Goal: Task Accomplishment & Management: Use online tool/utility

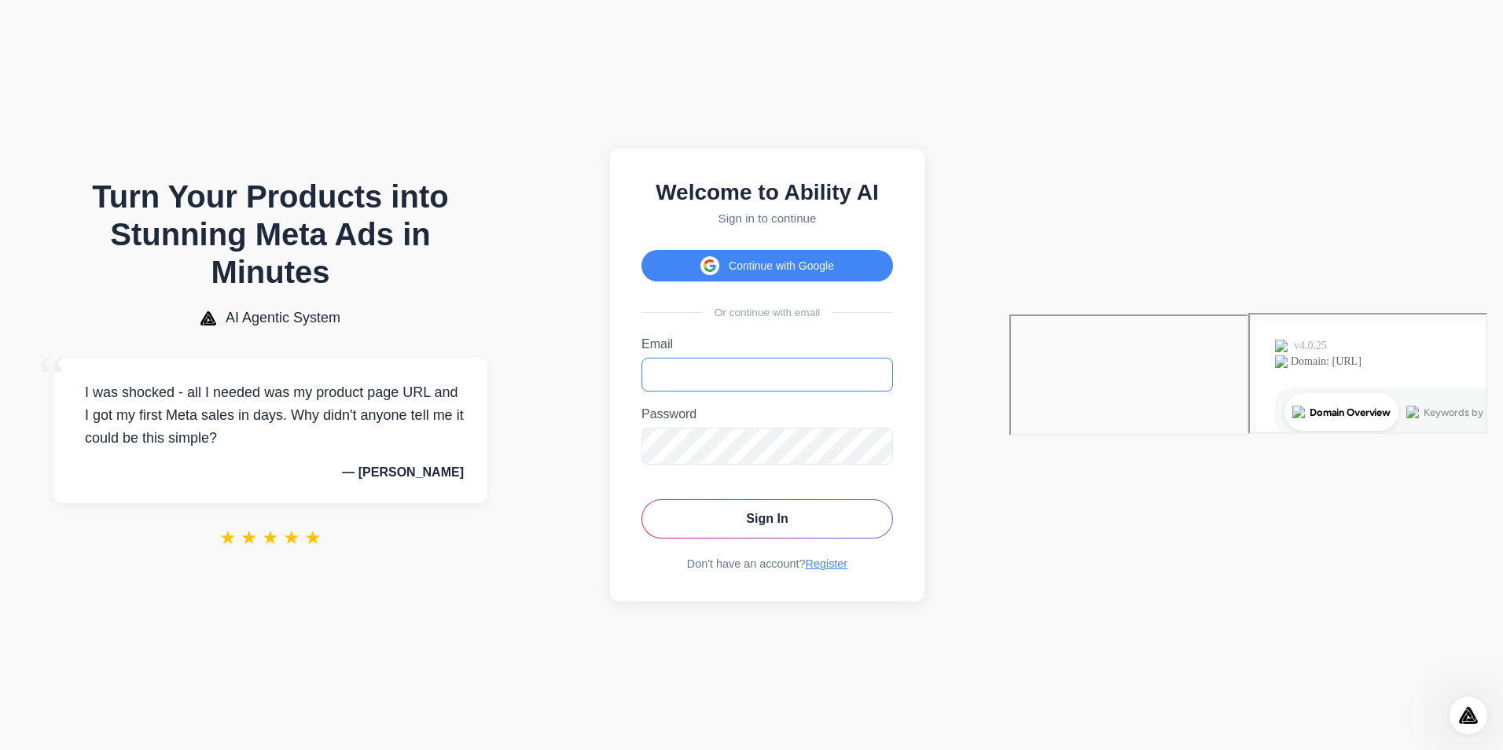
click at [893, 368] on input "Email" at bounding box center [766, 375] width 251 height 34
type input "**********"
click at [893, 530] on button "Sign In" at bounding box center [766, 518] width 251 height 39
click at [893, 524] on button "Sign In" at bounding box center [766, 518] width 251 height 39
click at [883, 442] on icon "Toggle password visibility" at bounding box center [876, 445] width 16 height 16
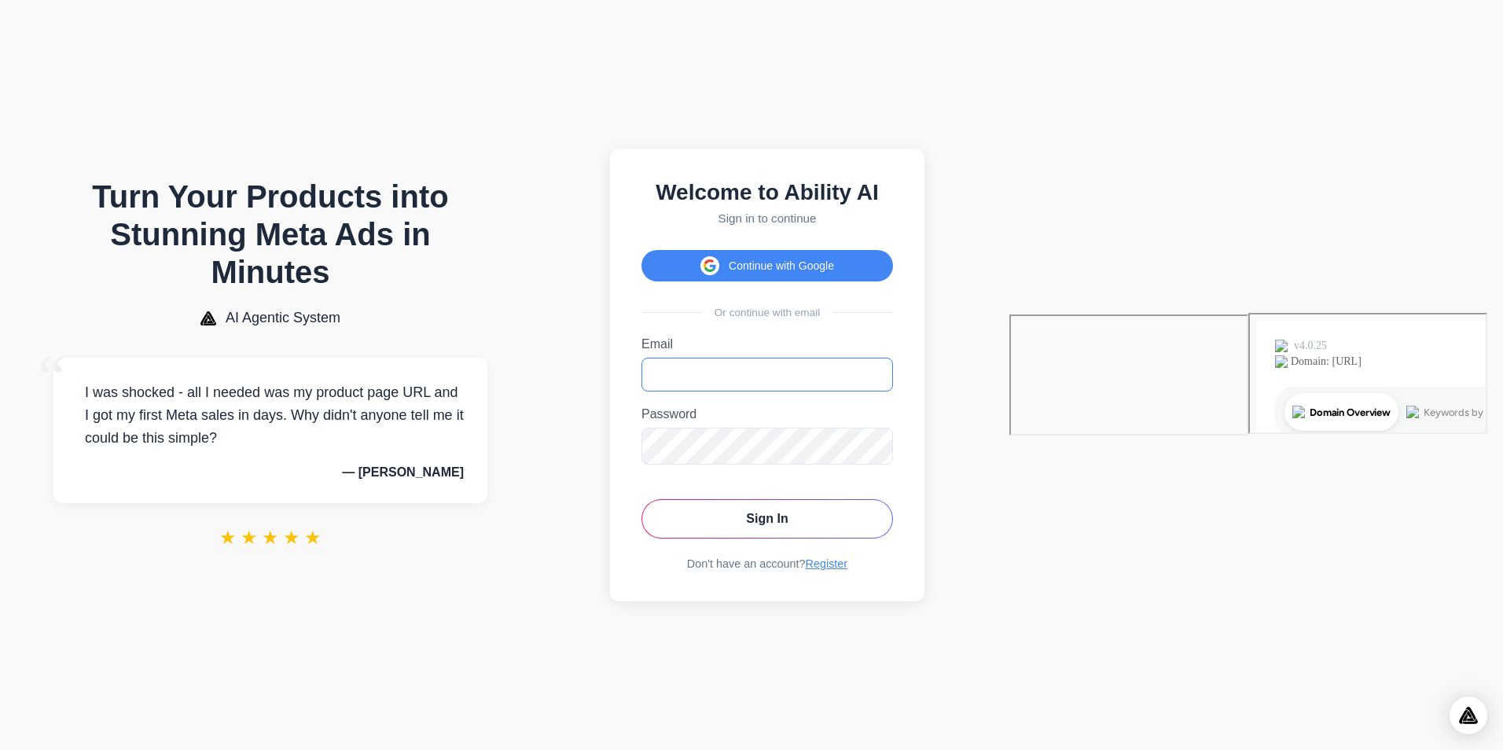
click at [893, 364] on input "Email" at bounding box center [766, 375] width 251 height 34
click at [893, 371] on input "Email" at bounding box center [766, 375] width 251 height 34
type input "**********"
click at [886, 451] on div "**********" at bounding box center [767, 375] width 314 height 453
click at [893, 523] on button "Sign In" at bounding box center [766, 518] width 251 height 39
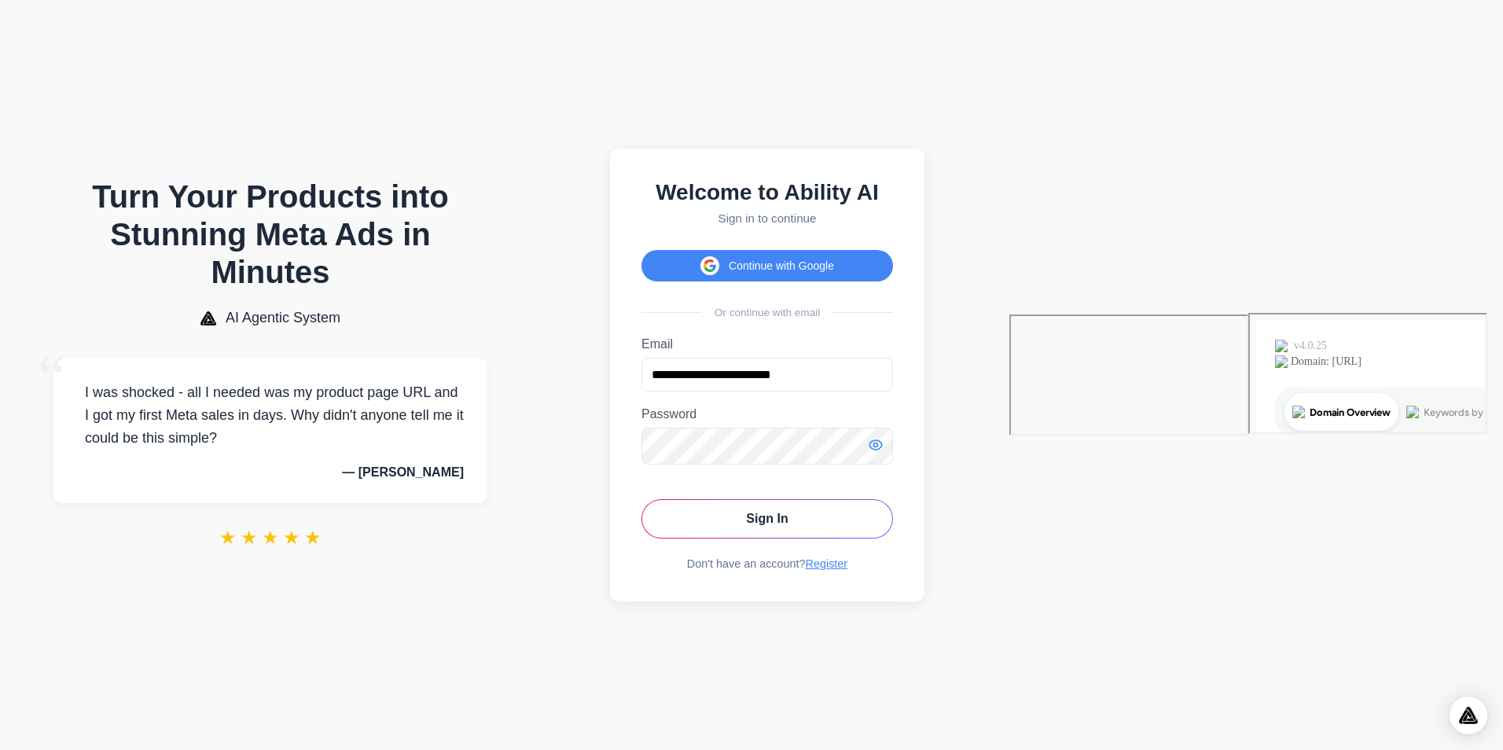
click at [883, 448] on icon "Toggle password visibility" at bounding box center [876, 445] width 16 height 16
click at [801, 455] on section "**********" at bounding box center [767, 375] width 484 height 718
click at [893, 531] on button "Sign In" at bounding box center [766, 518] width 251 height 39
click at [848, 570] on link "Register" at bounding box center [827, 563] width 42 height 13
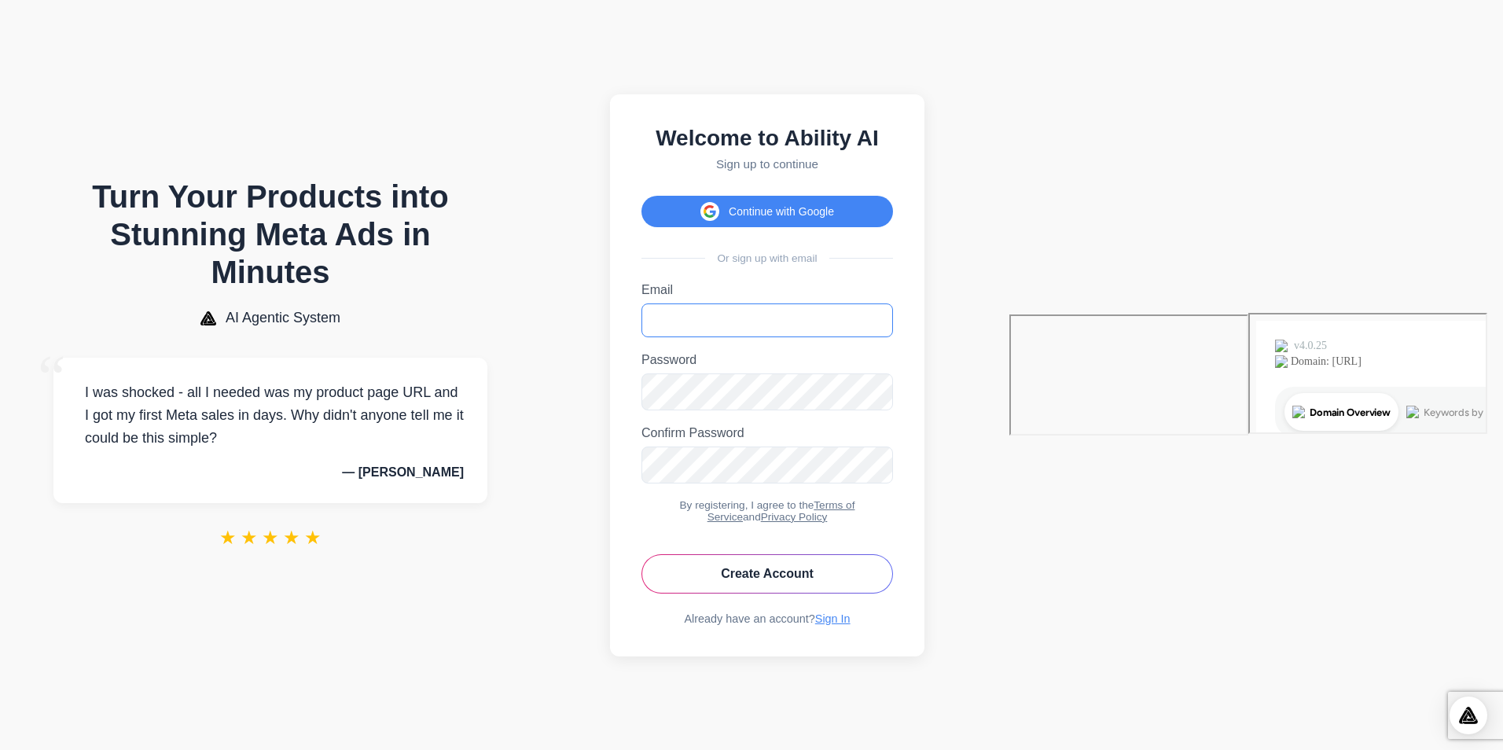
click at [893, 318] on input "Email" at bounding box center [766, 320] width 251 height 34
type input "**********"
click at [893, 592] on button "Create Account" at bounding box center [766, 573] width 251 height 39
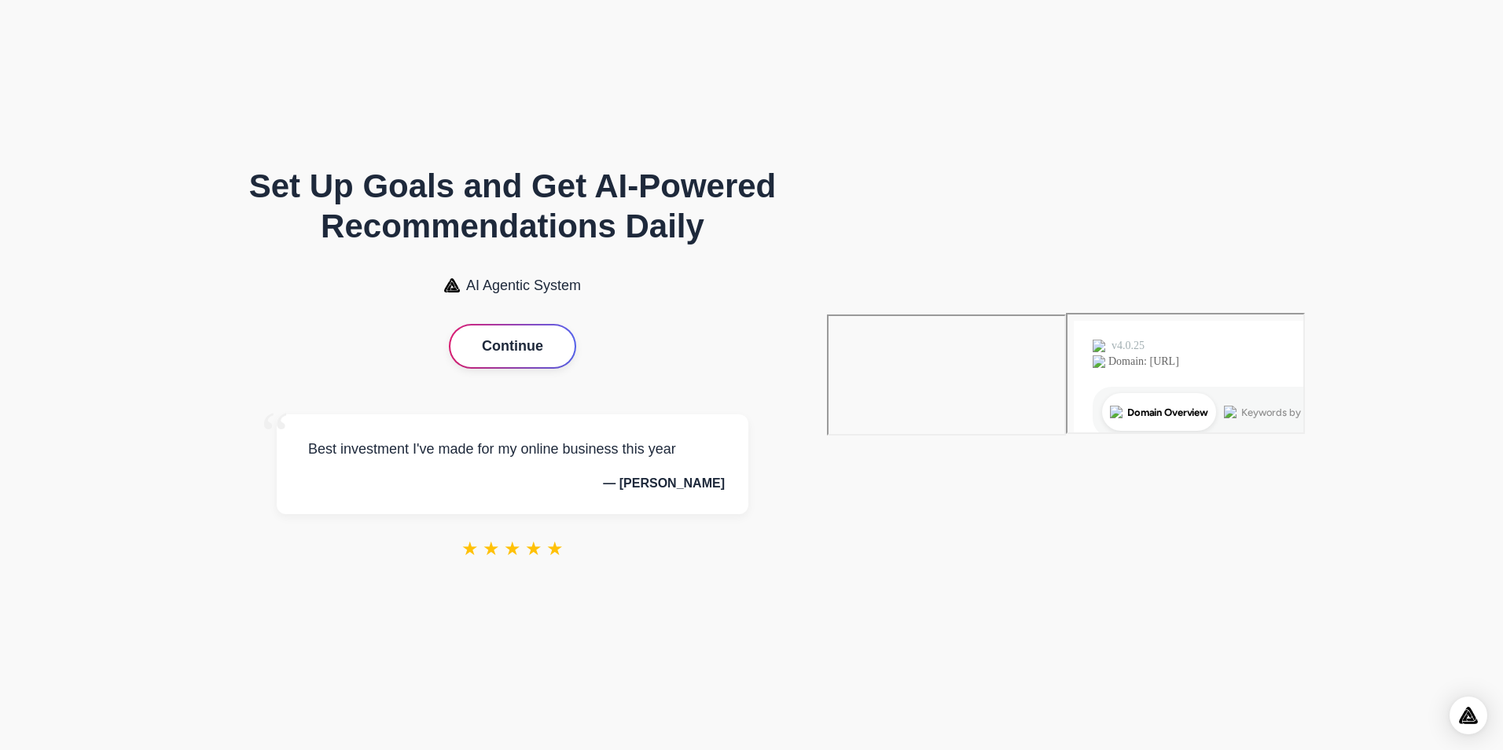
click at [574, 347] on button "Continue" at bounding box center [512, 346] width 124 height 42
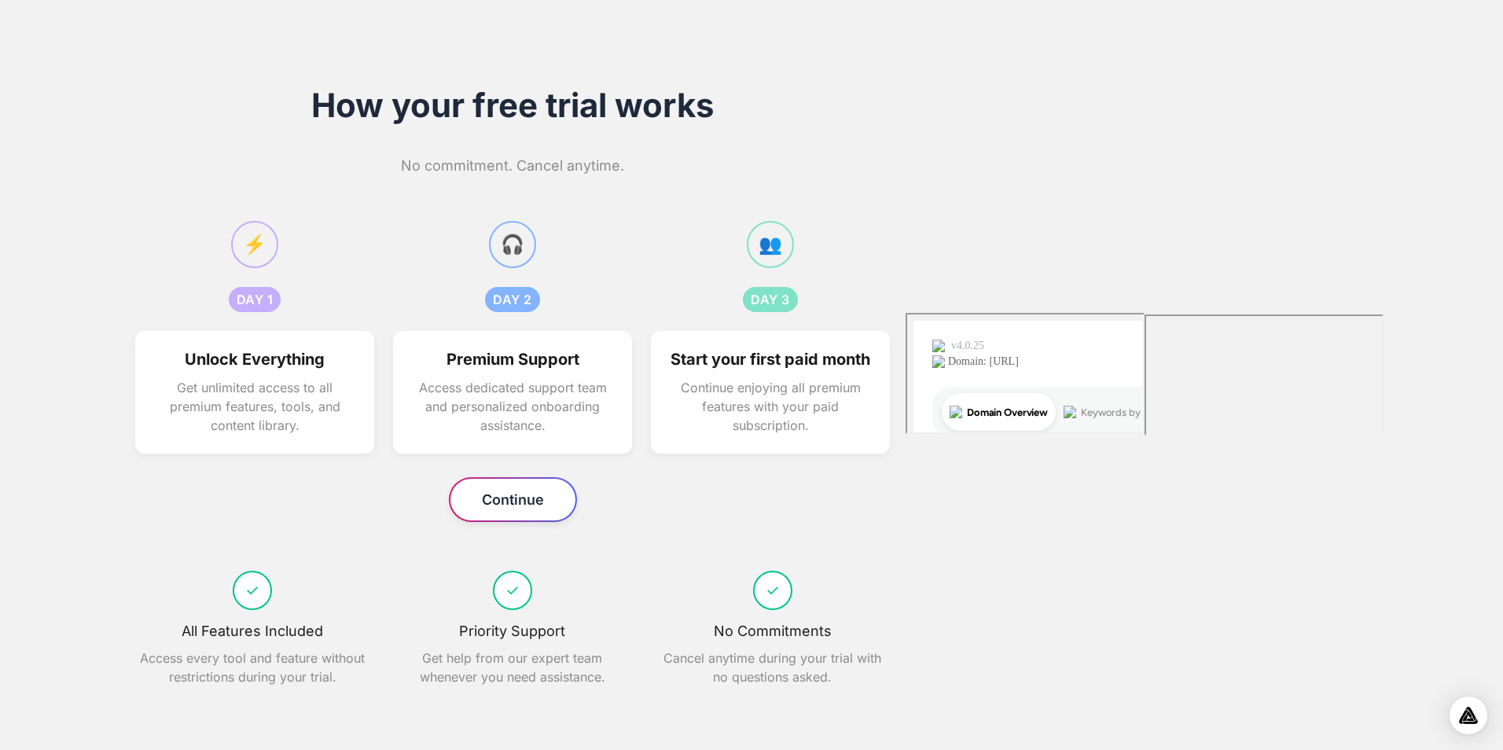
click at [575, 508] on button "Continue" at bounding box center [512, 500] width 125 height 42
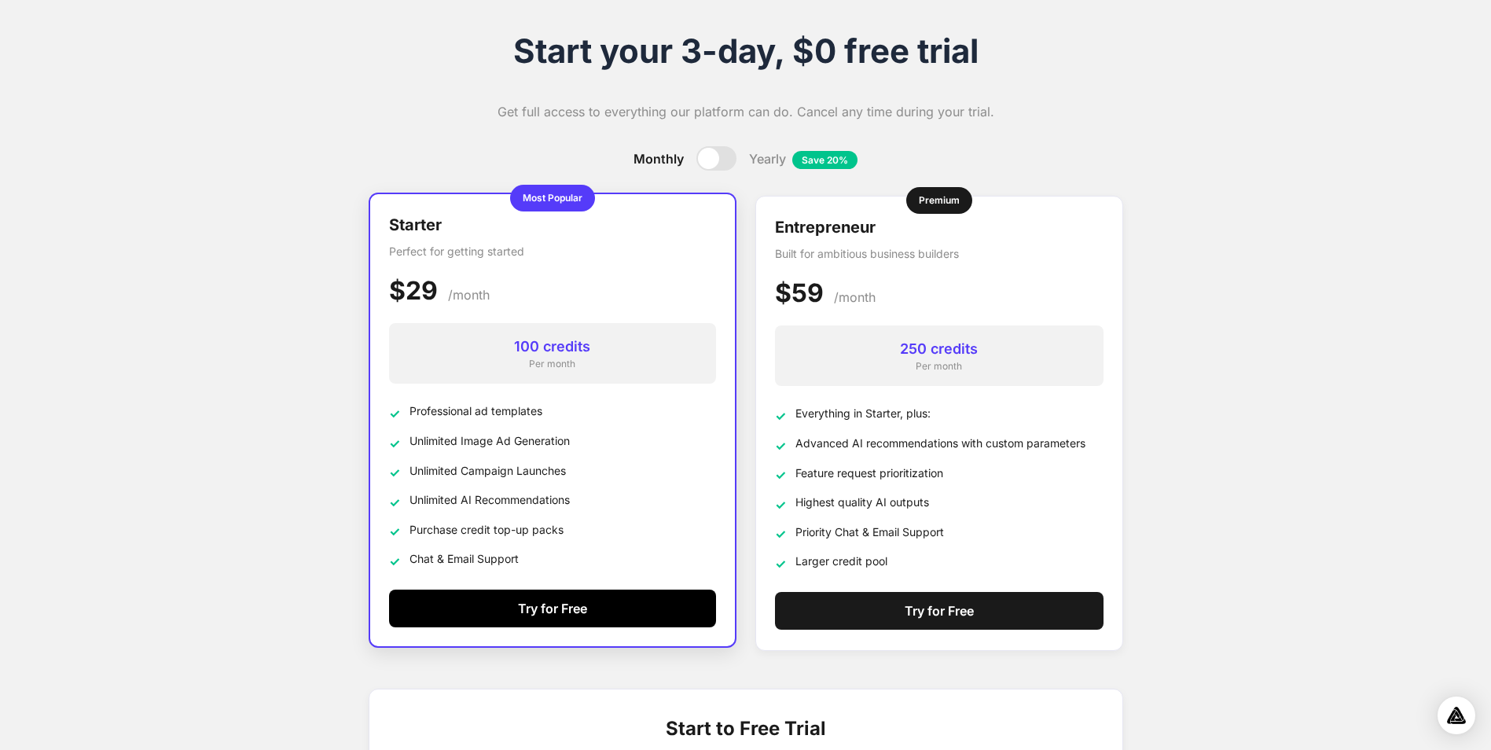
click at [549, 607] on button "Try for Free" at bounding box center [552, 608] width 327 height 38
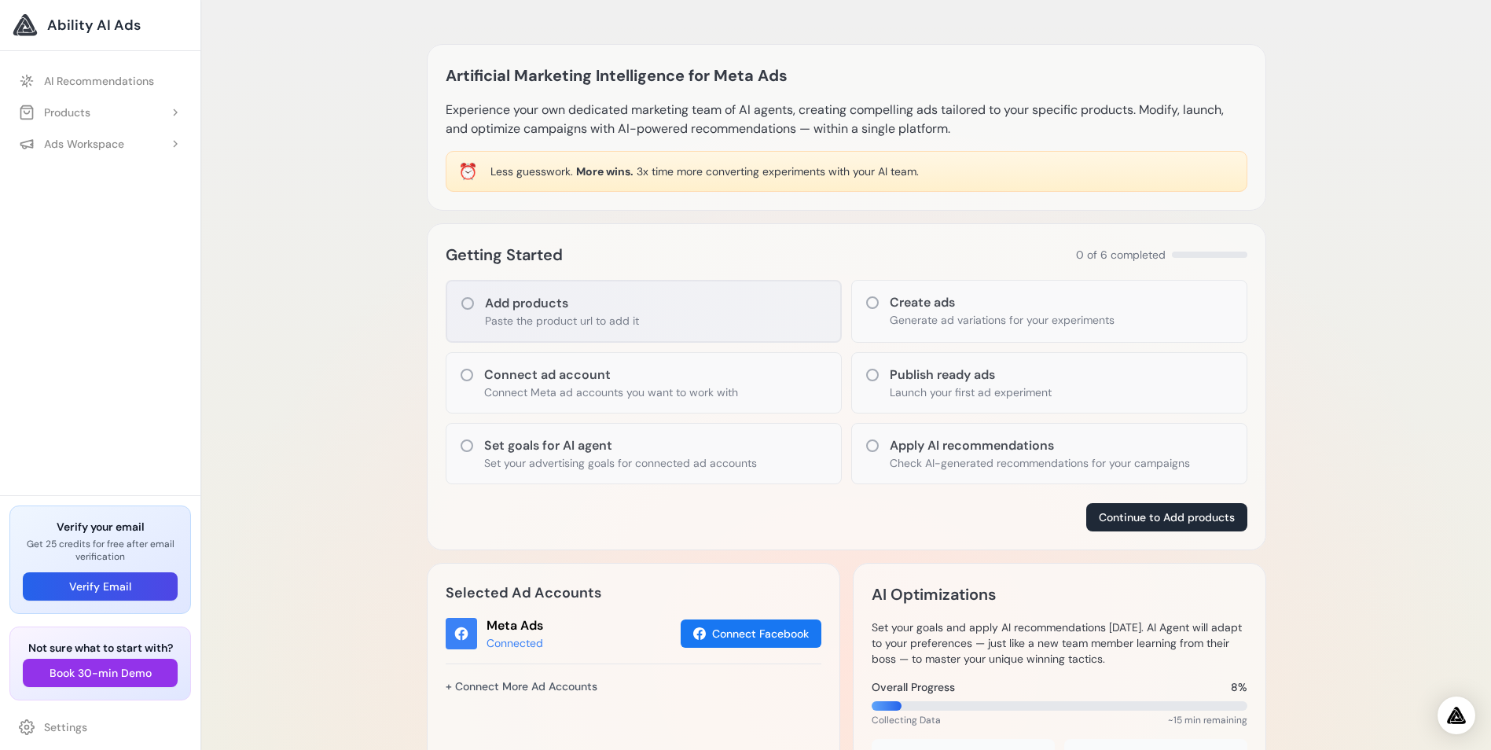
click at [467, 301] on icon at bounding box center [468, 303] width 16 height 16
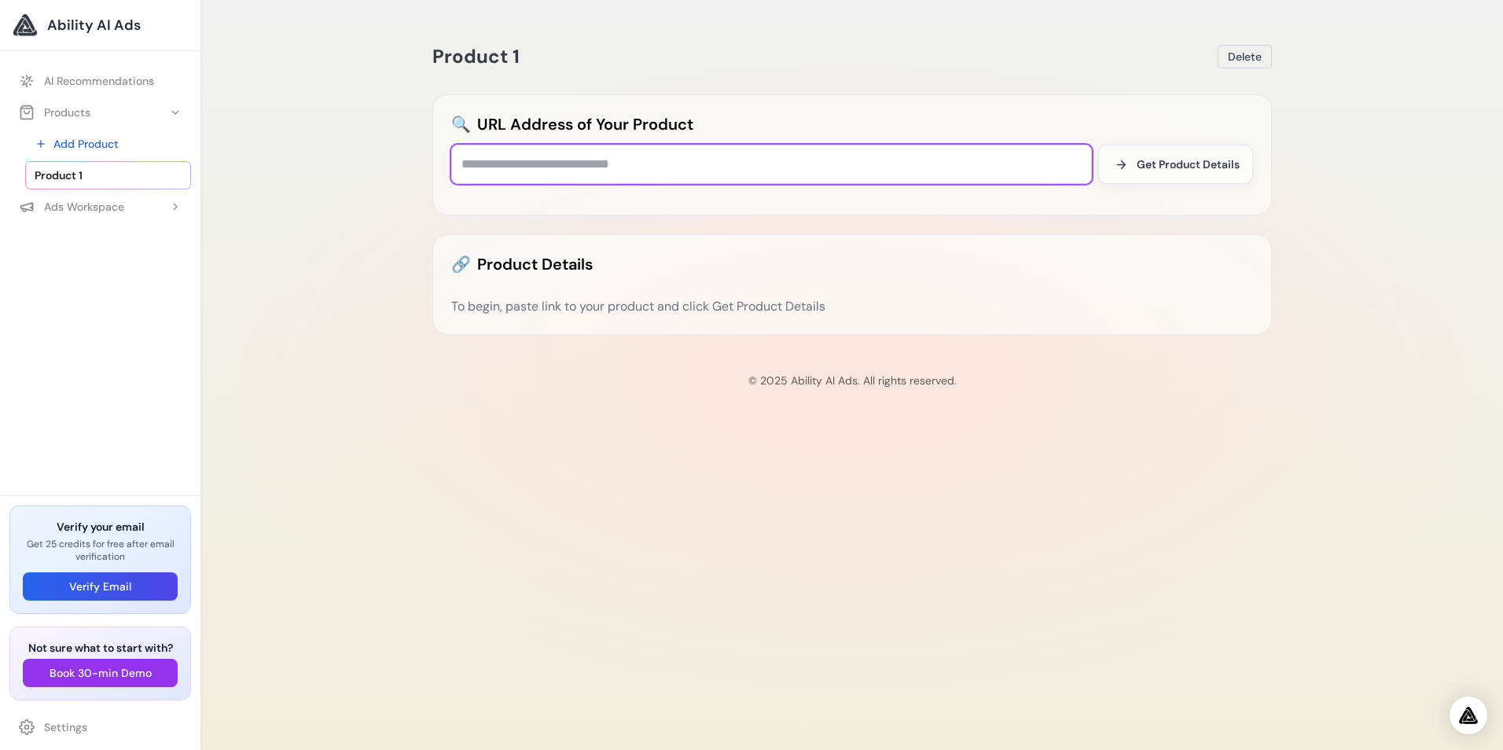
paste input "**********"
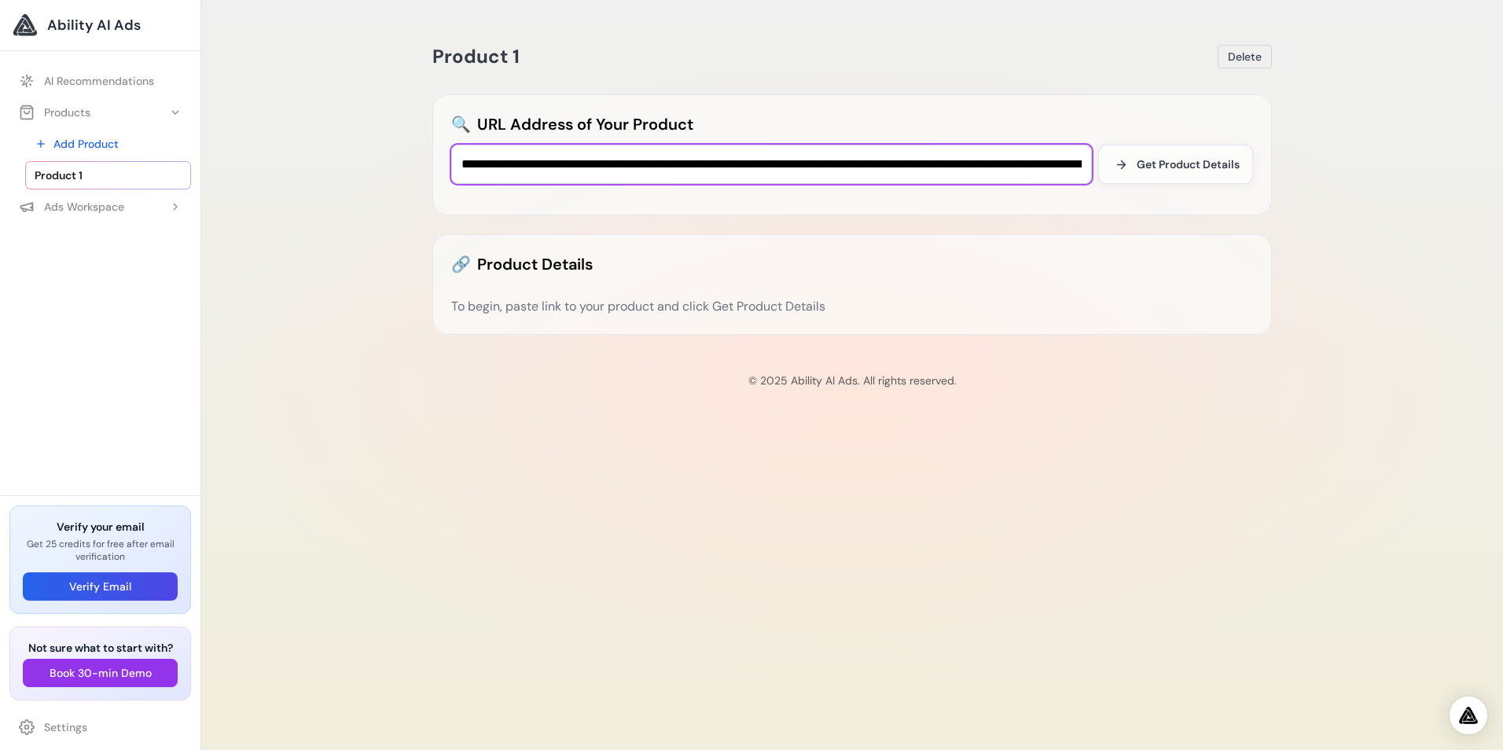
scroll to position [0, 269]
type input "**********"
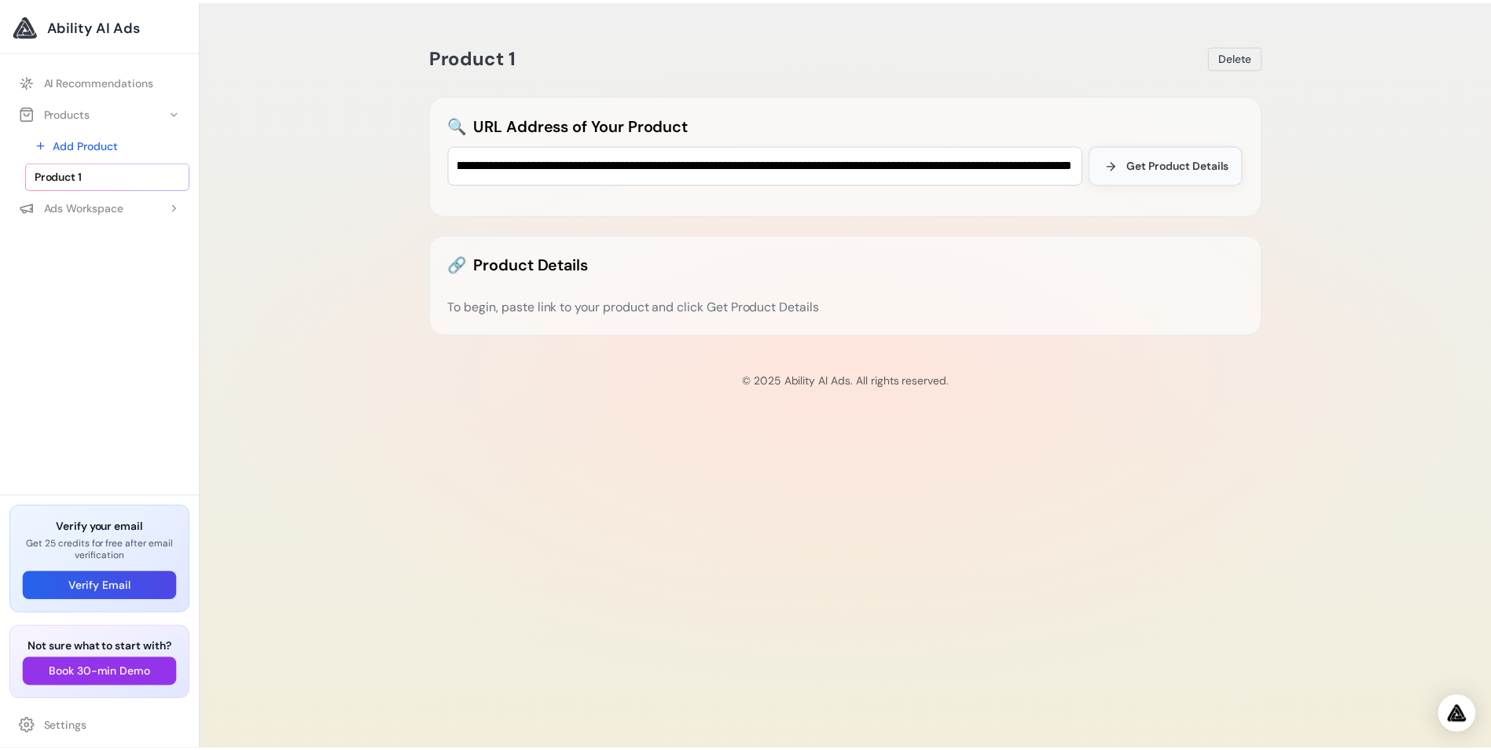
scroll to position [0, 0]
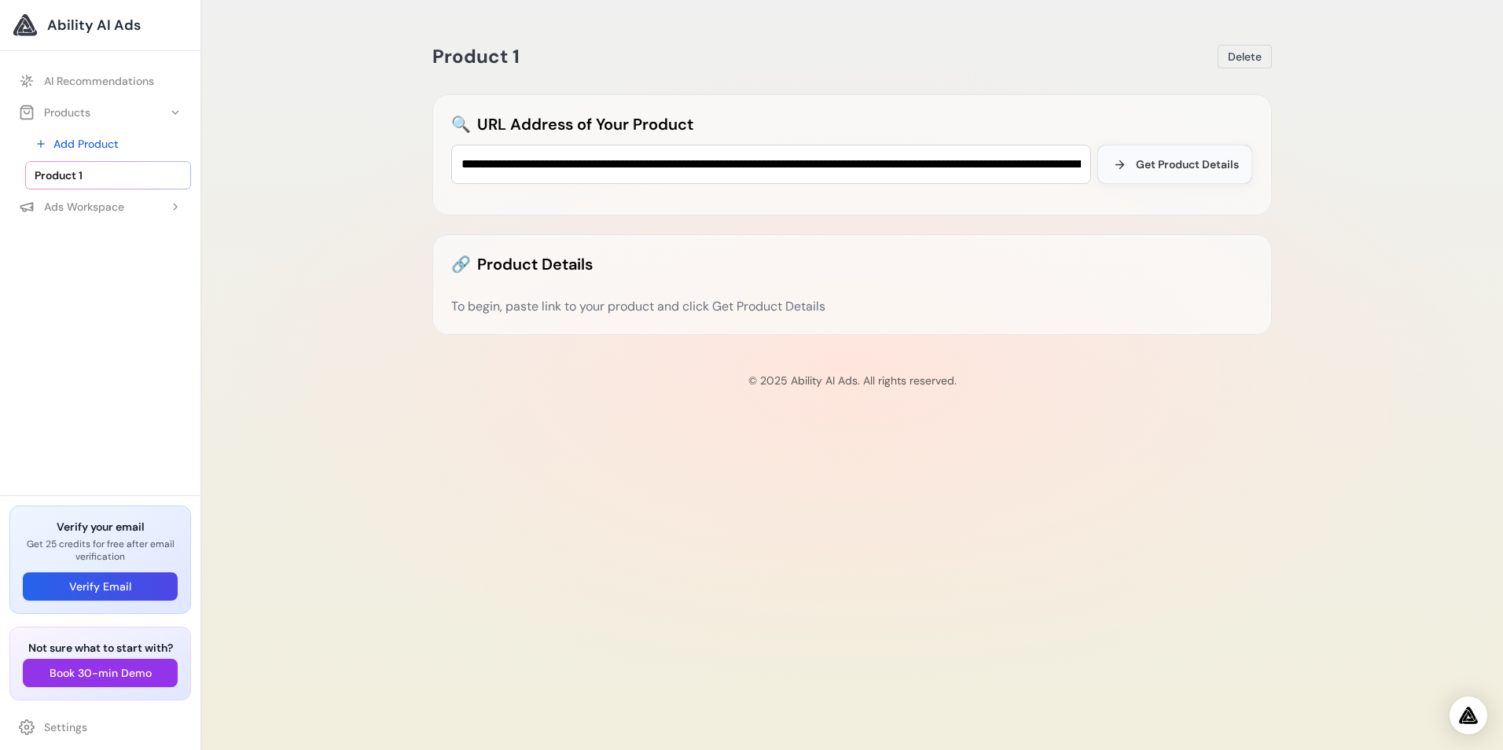
click at [1198, 165] on span "Get Product Details" at bounding box center [1187, 164] width 103 height 16
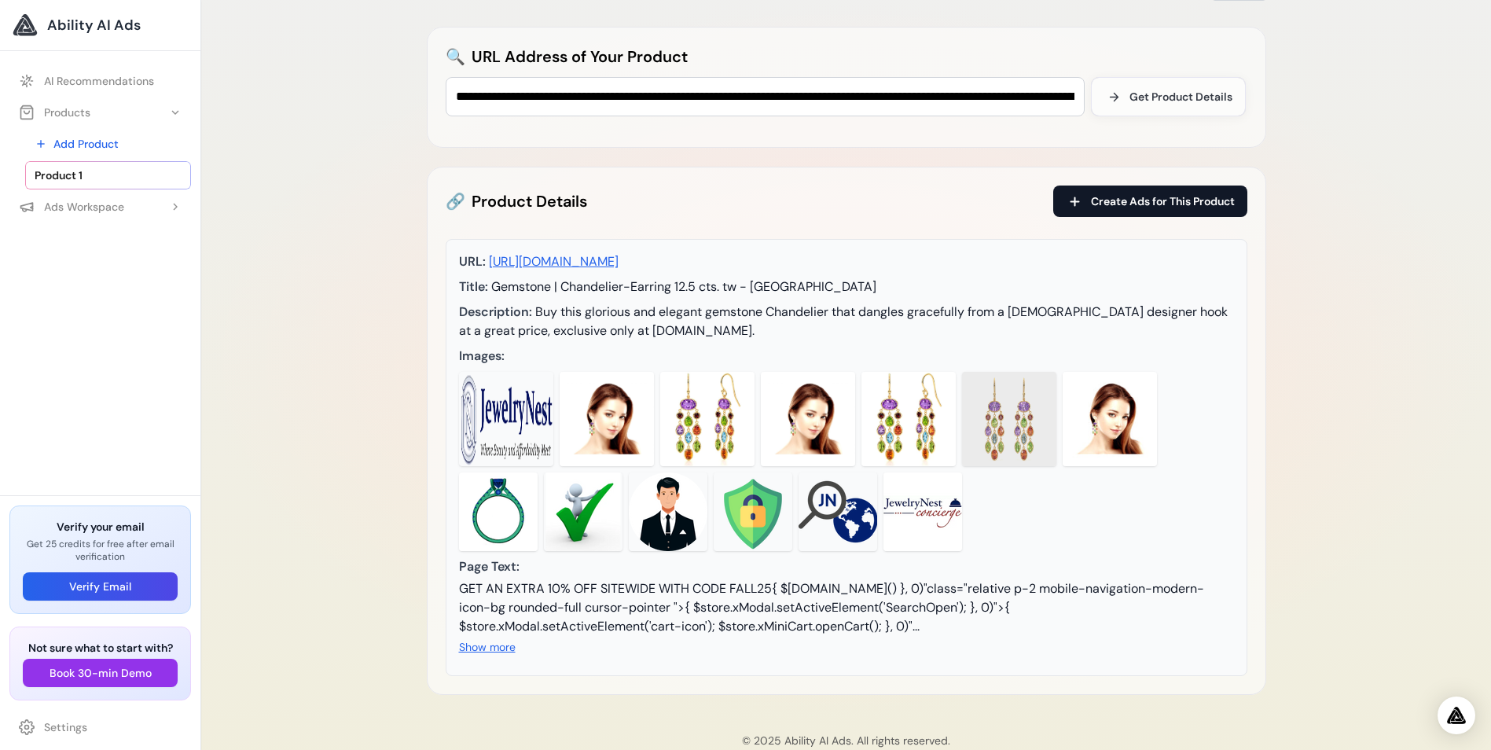
scroll to position [160, 0]
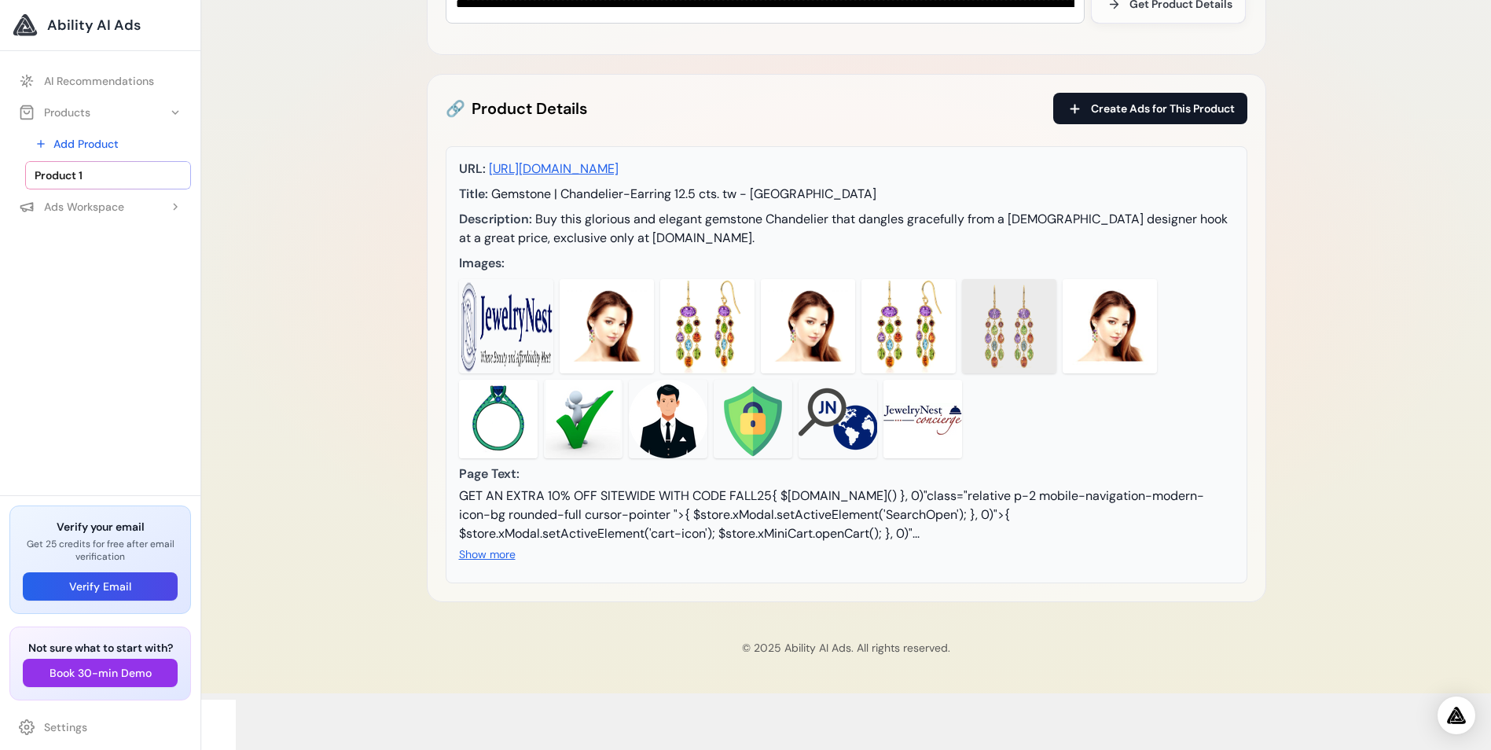
click at [1121, 107] on span "Create Ads for This Product" at bounding box center [1163, 109] width 144 height 16
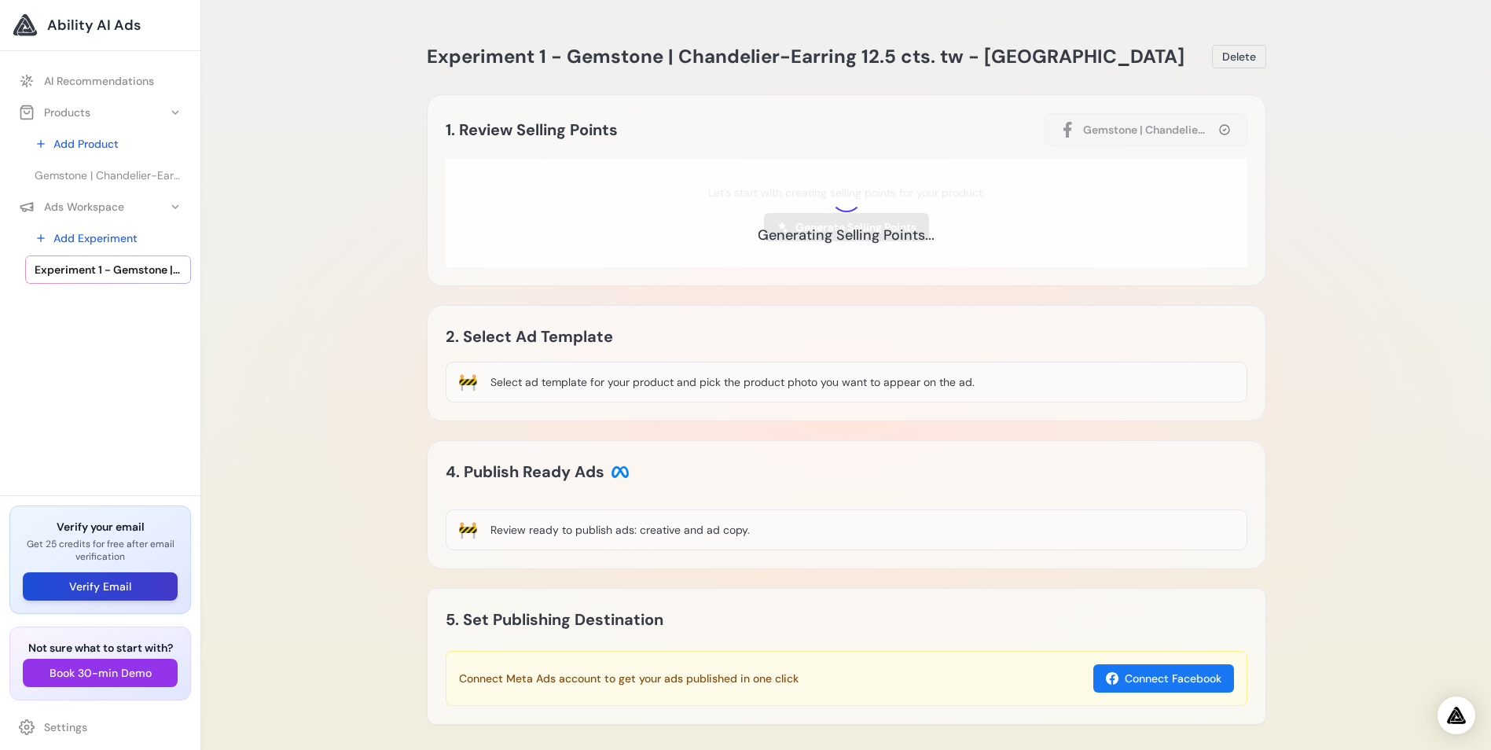
click at [96, 592] on button "Verify Email" at bounding box center [100, 586] width 155 height 28
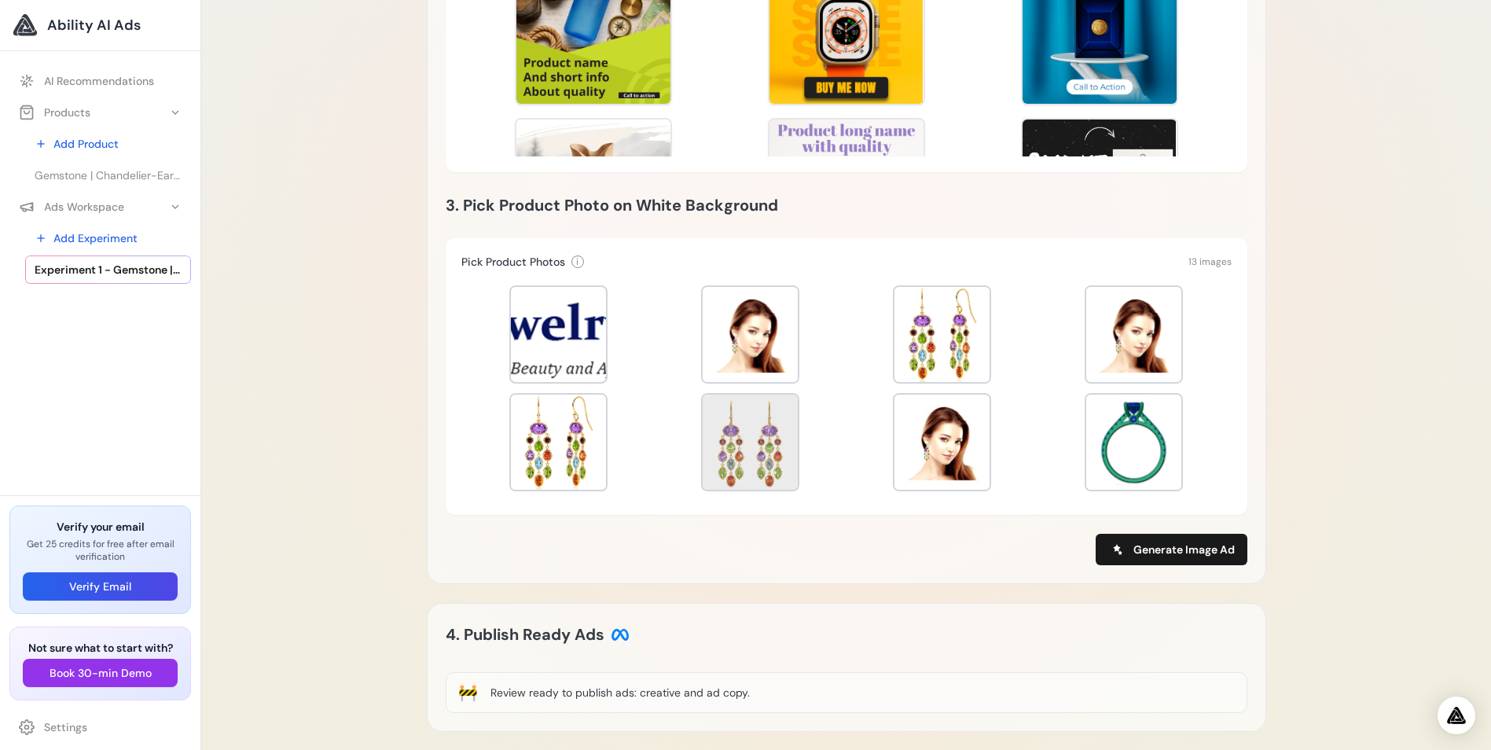
scroll to position [550, 0]
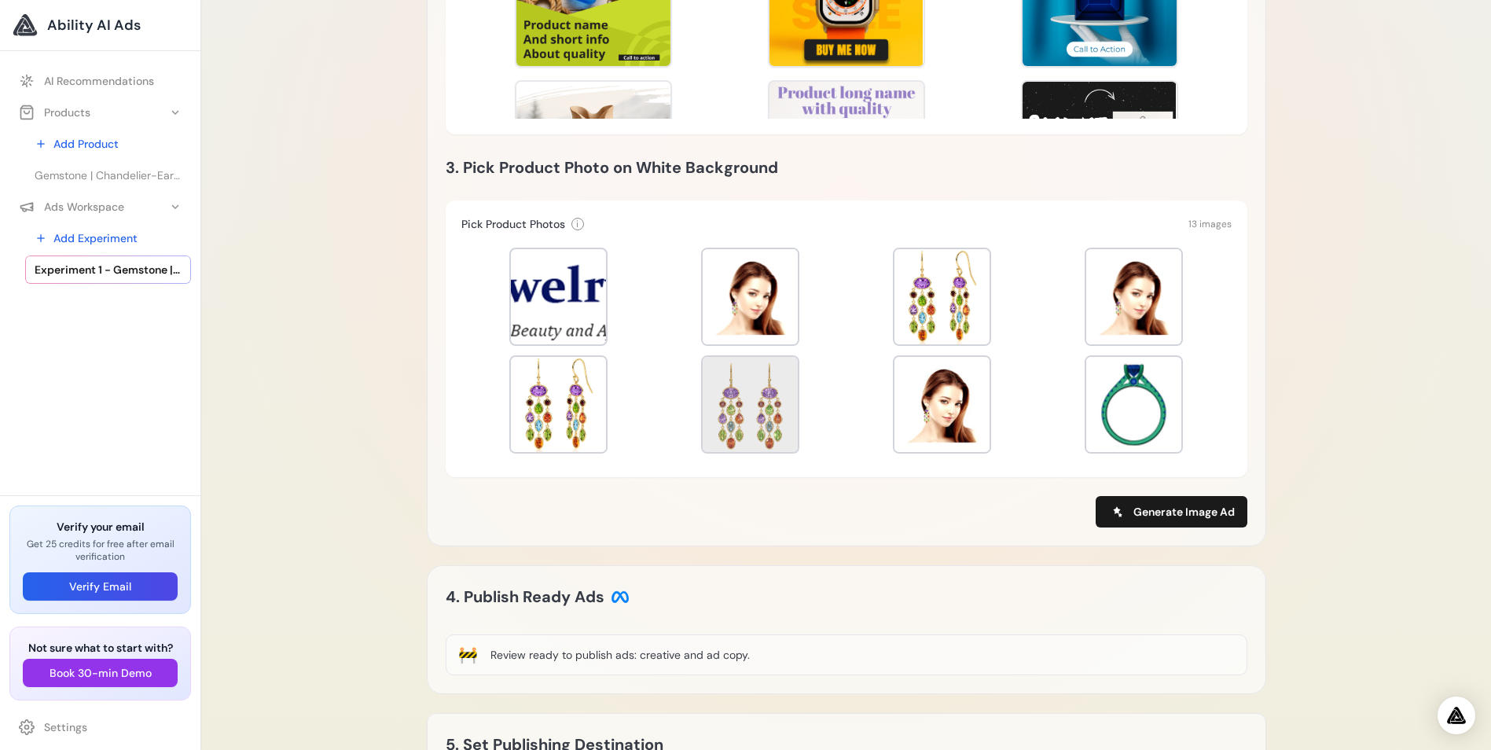
click at [681, 660] on div "Review ready to publish ads: creative and ad copy." at bounding box center [619, 655] width 259 height 16
click at [470, 655] on div "🚧" at bounding box center [468, 655] width 20 height 22
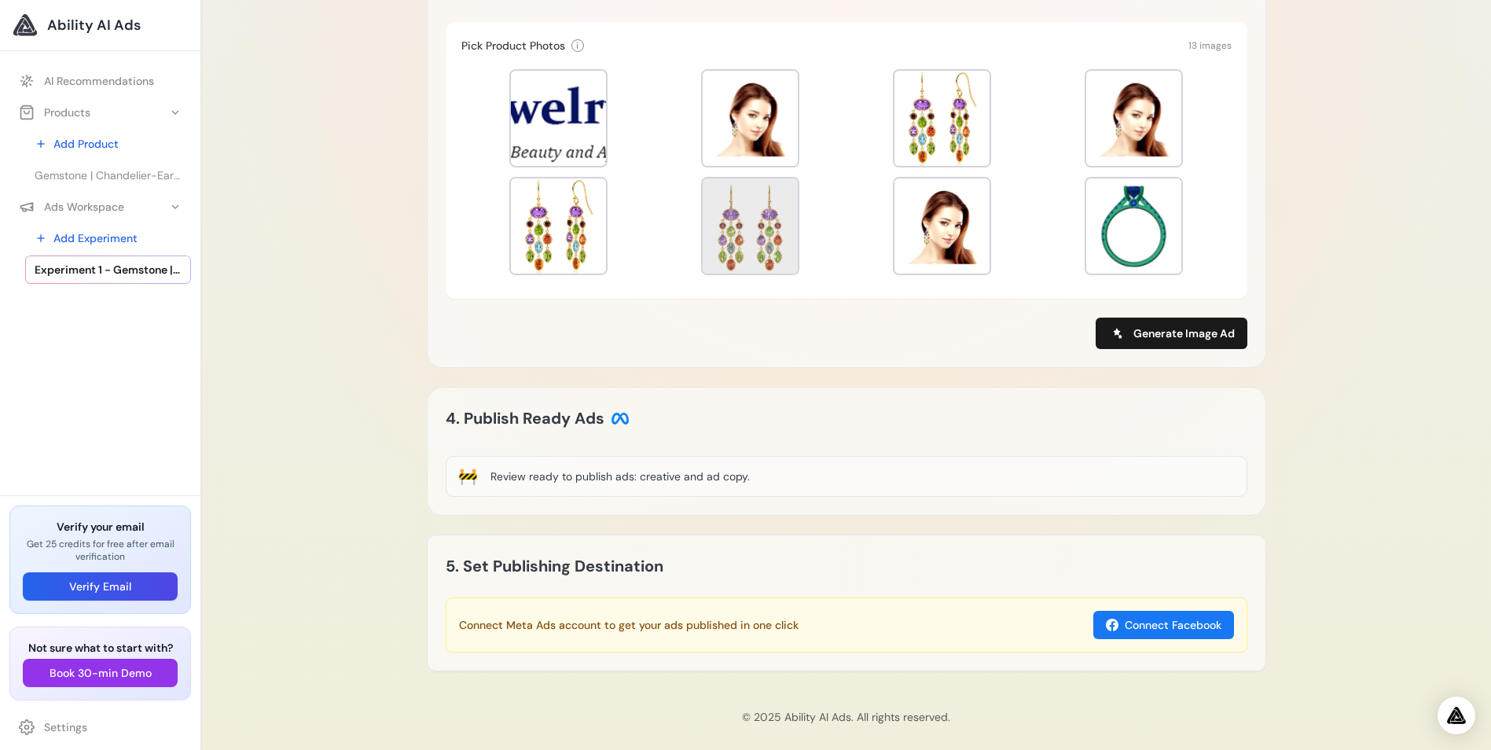
scroll to position [741, 0]
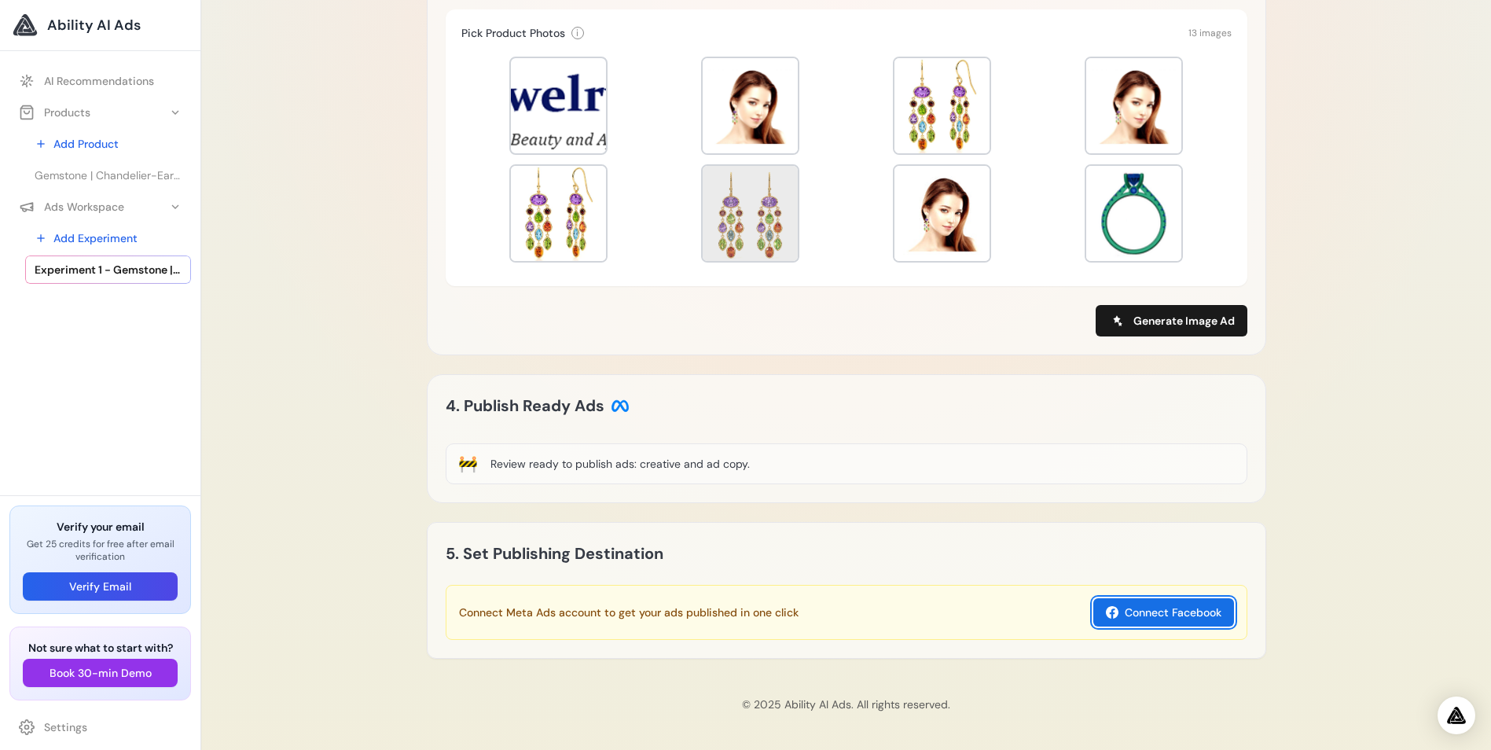
click at [1174, 611] on button "Connect Facebook" at bounding box center [1163, 612] width 141 height 28
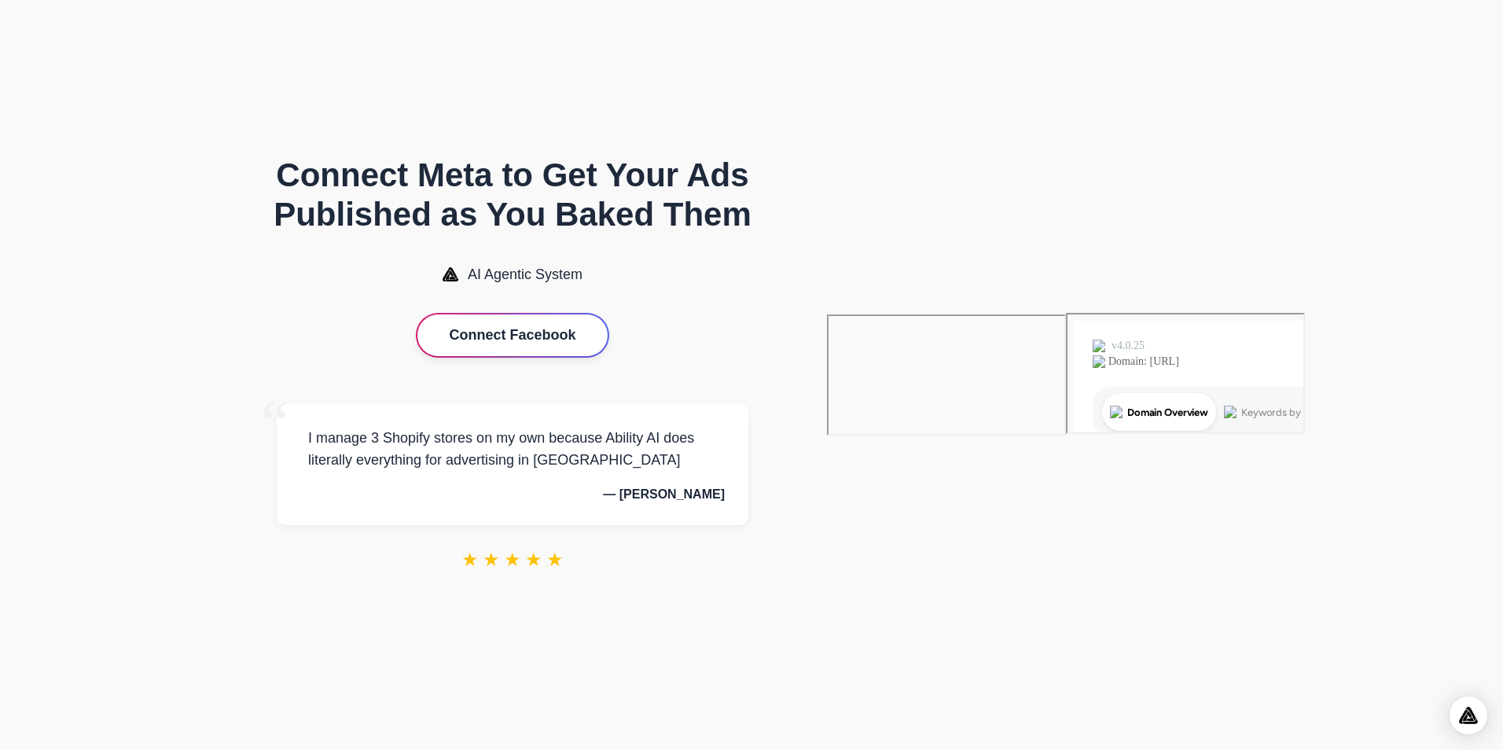
click at [607, 338] on button "Connect Facebook" at bounding box center [511, 335] width 189 height 42
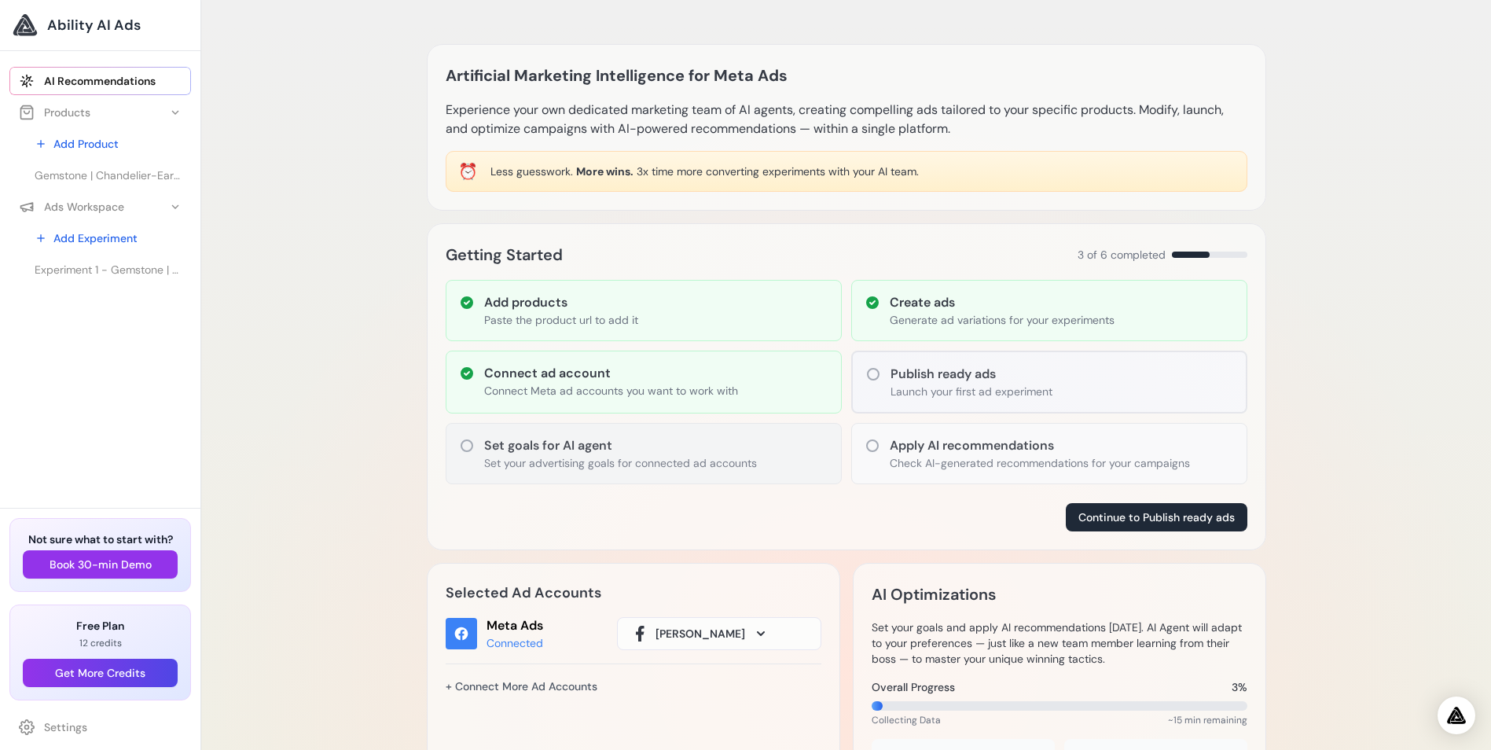
click at [467, 438] on icon at bounding box center [467, 446] width 16 height 16
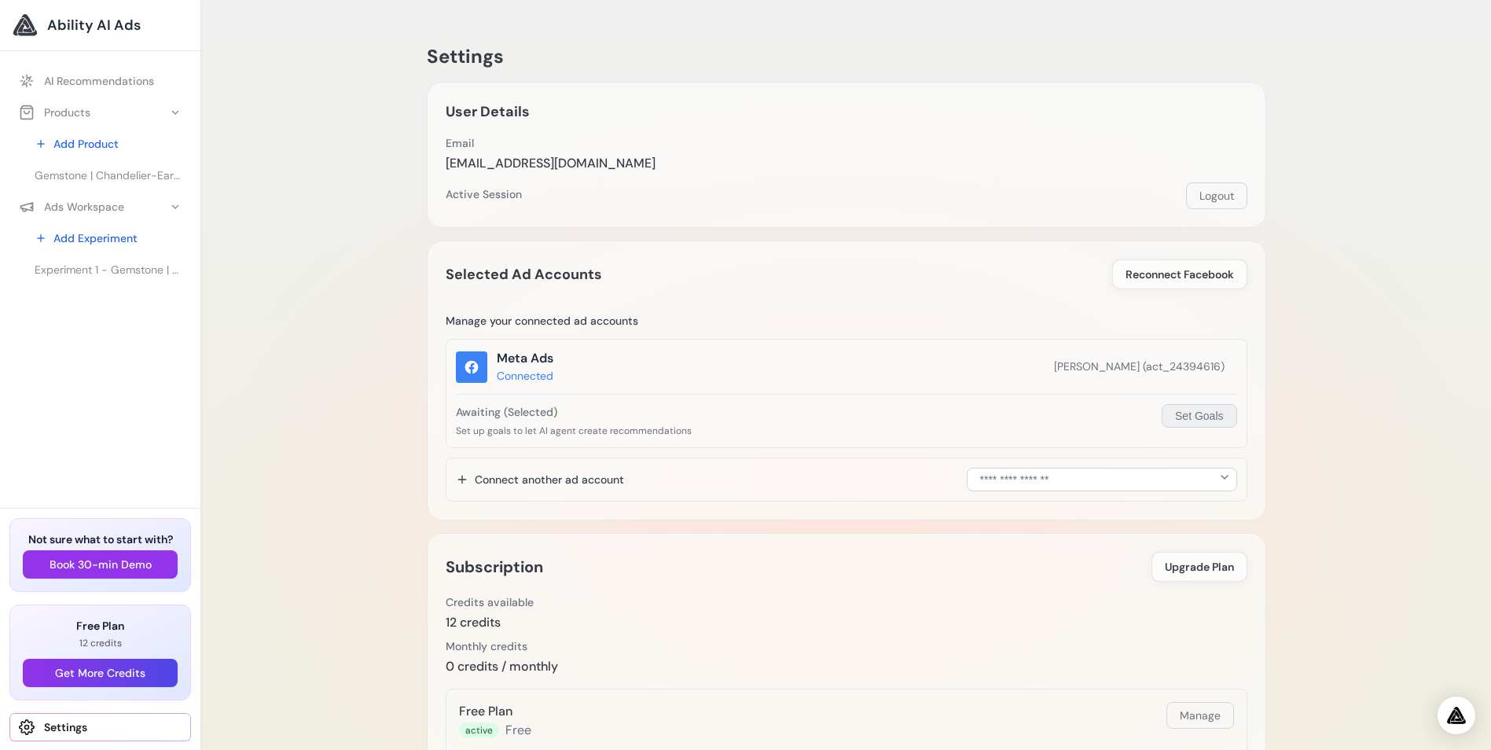
click at [1217, 411] on button "Set Goals" at bounding box center [1198, 416] width 75 height 24
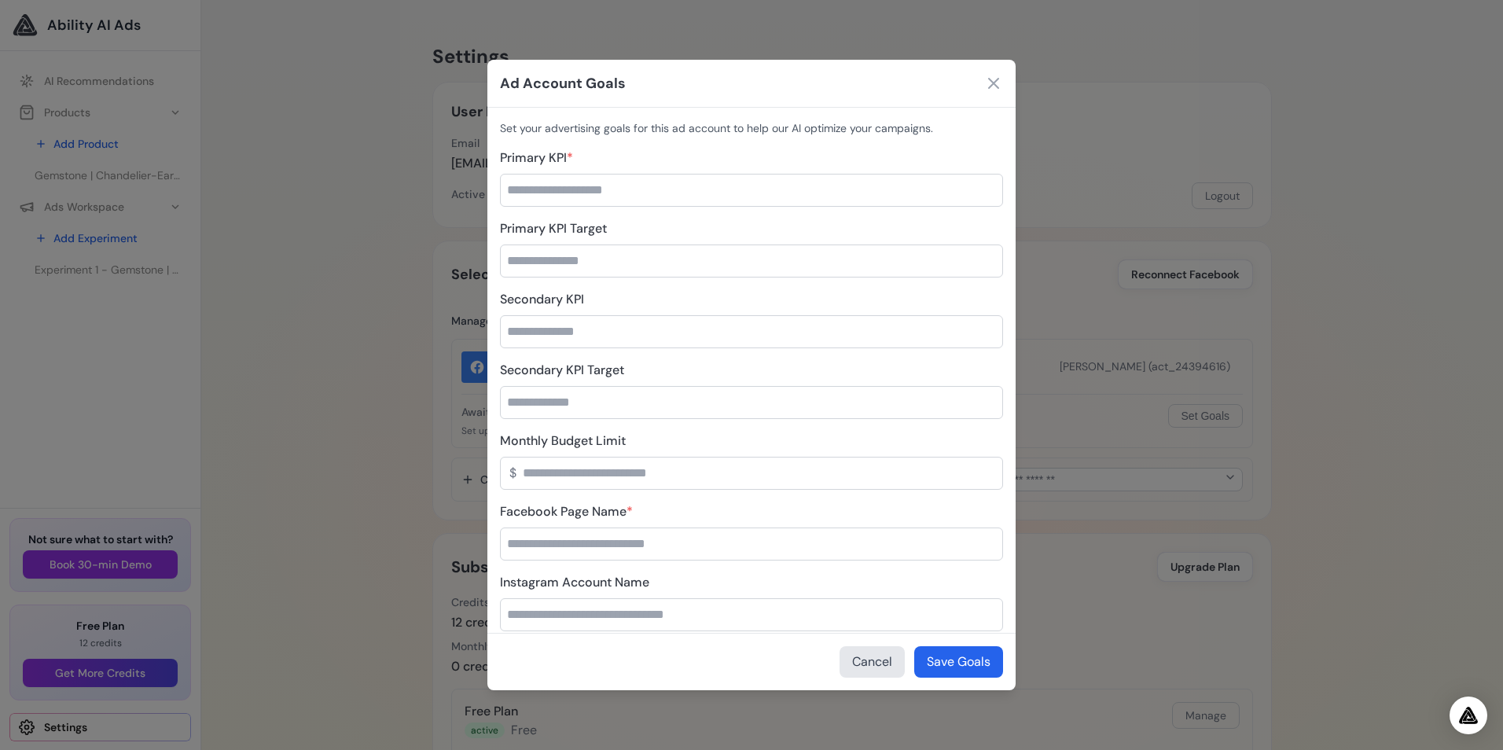
click at [642, 613] on input "Instagram Account Name" at bounding box center [751, 614] width 503 height 33
type input "**********"
click at [574, 530] on input "Facebook Page Name *" at bounding box center [751, 543] width 503 height 33
click at [596, 482] on input "Monthly Budget Limit" at bounding box center [751, 473] width 503 height 33
click at [576, 551] on input "Facebook Page Name *" at bounding box center [751, 543] width 503 height 33
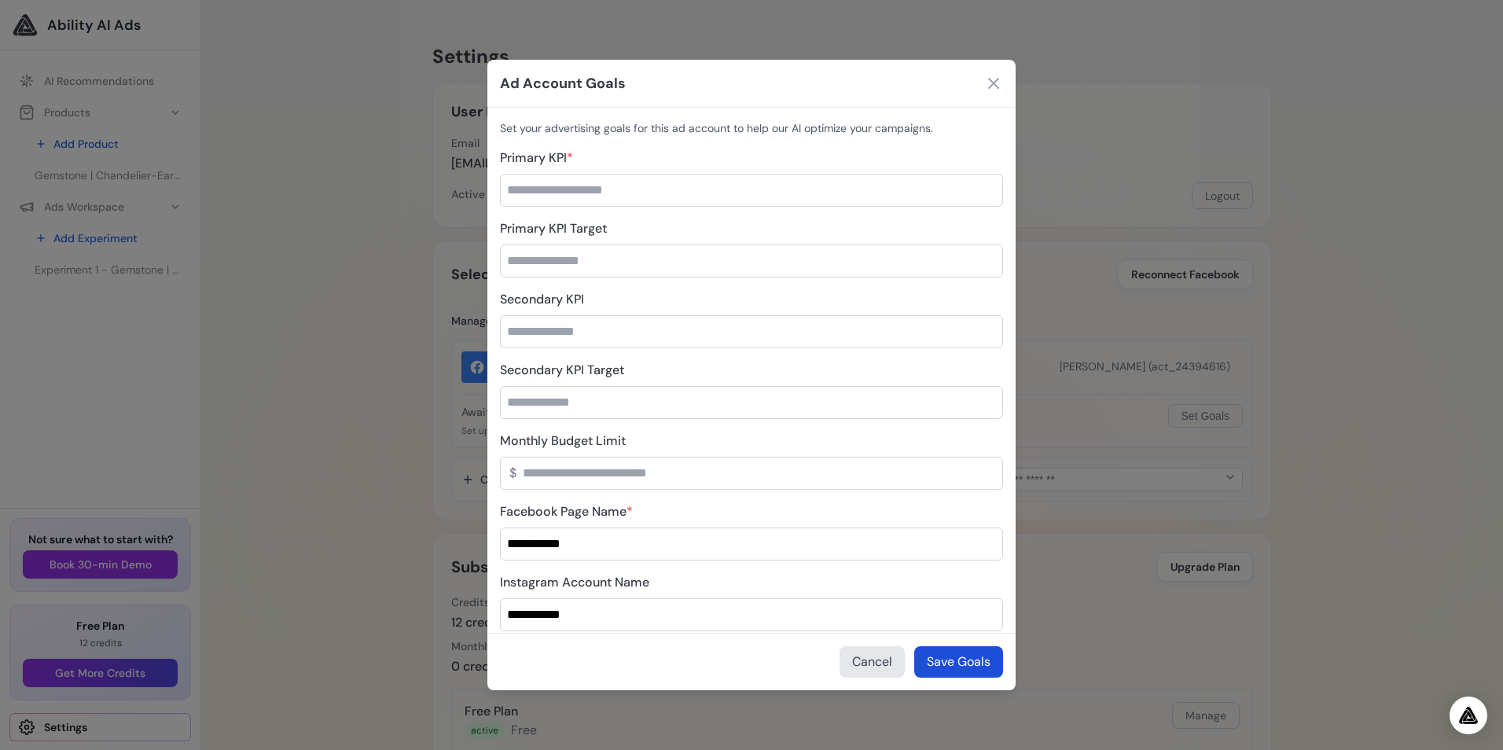
type input "**********"
click at [949, 658] on button "Save Goals" at bounding box center [958, 661] width 89 height 31
click at [556, 327] on input "Secondary KPI" at bounding box center [751, 331] width 503 height 33
click at [699, 471] on input "Monthly Budget Limit" at bounding box center [751, 473] width 503 height 33
click at [997, 80] on icon at bounding box center [993, 83] width 9 height 9
